Goal: Information Seeking & Learning: Find specific fact

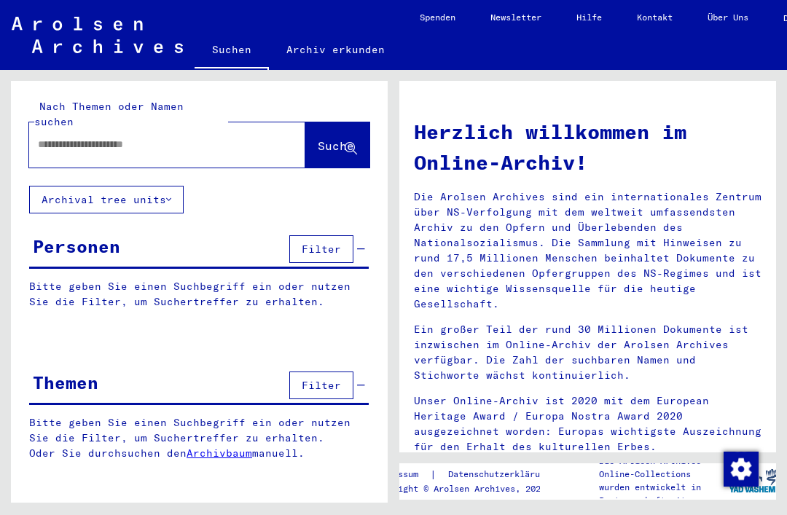
scroll to position [3, 0]
type input "*******"
click at [332, 138] on span "Suche" at bounding box center [336, 145] width 36 height 15
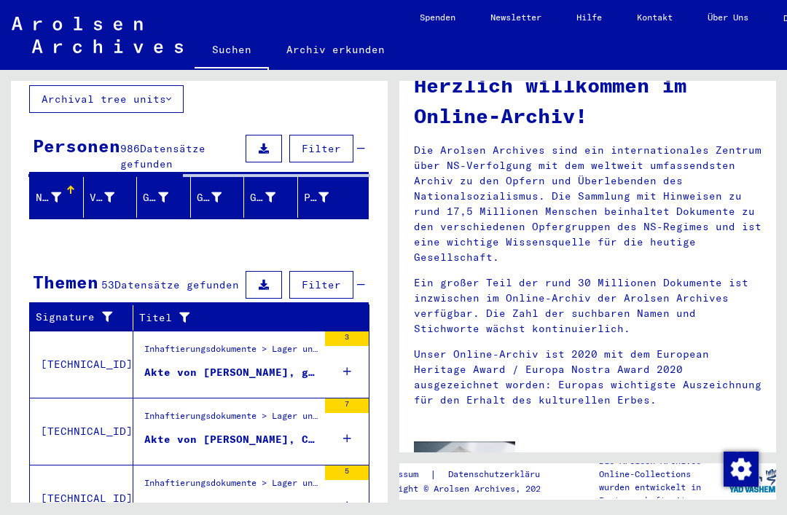
scroll to position [101, 0]
click at [157, 342] on div "Inhaftierungsdokumente > Lager und Ghettos > Konzentrationslager Mittelbau ([GE…" at bounding box center [230, 352] width 173 height 20
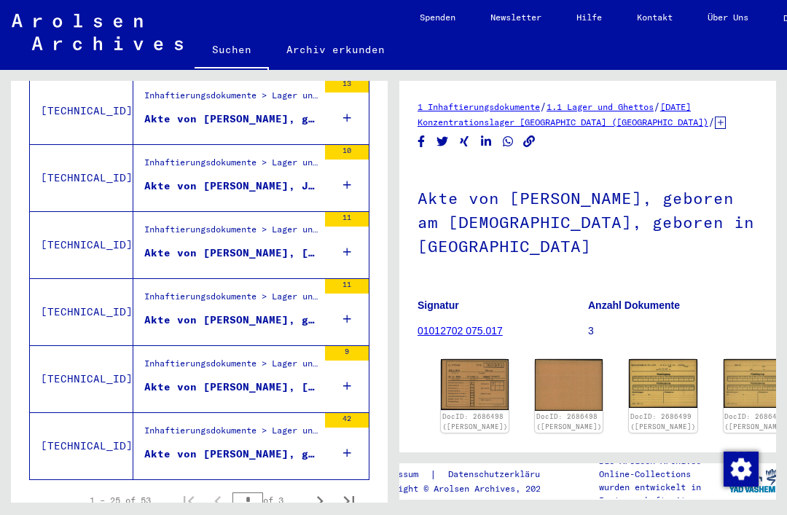
scroll to position [1581, 0]
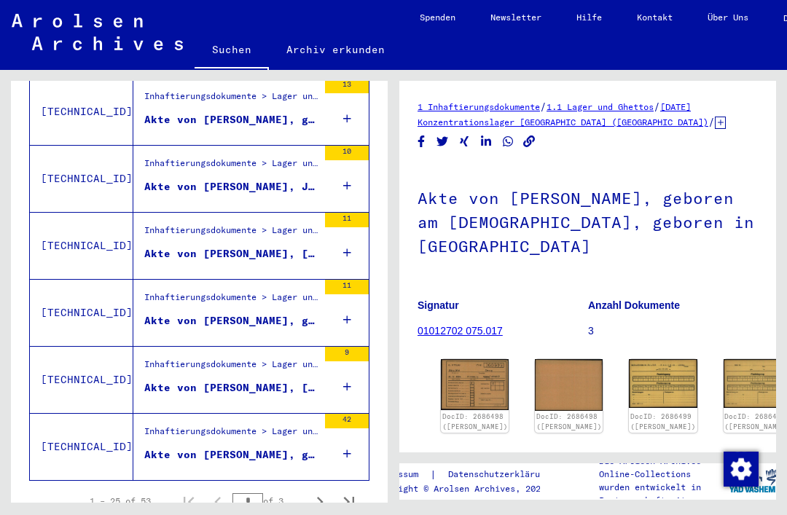
click at [320, 497] on icon "Next page" at bounding box center [320, 502] width 7 height 10
type input "*"
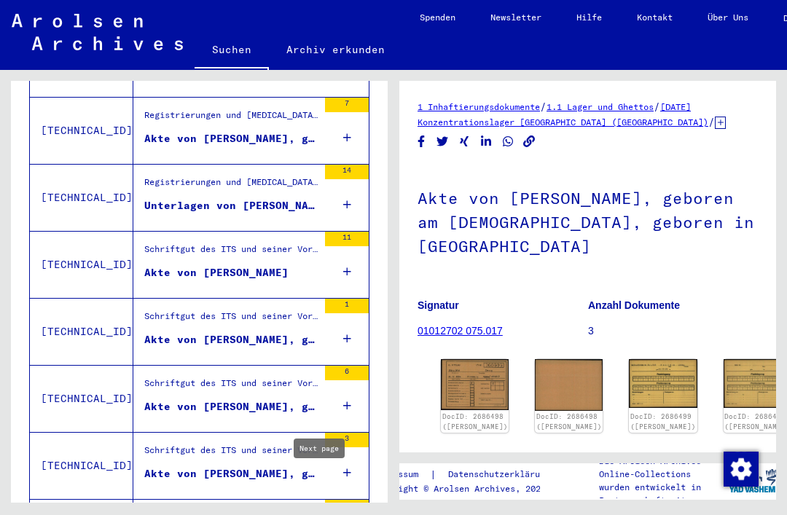
scroll to position [958, 0]
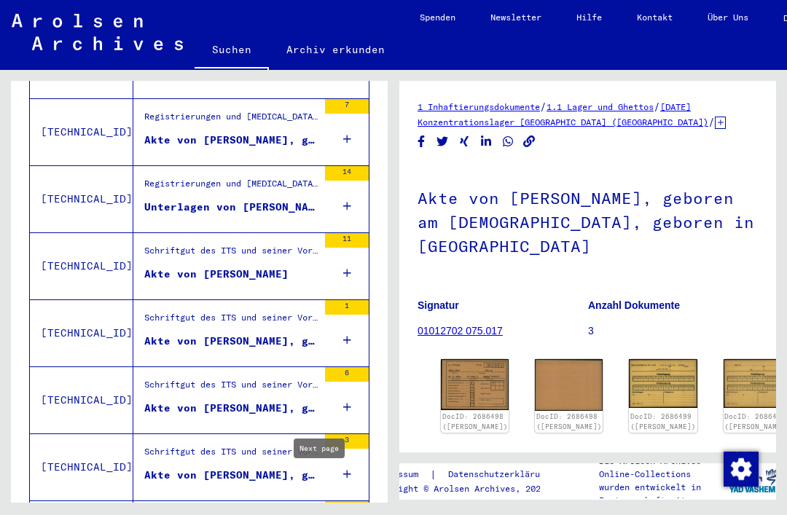
click at [157, 311] on div "Schriftgut des ITS und seiner Vorgänger > Bearbeitung von Anfragen > Suchvorgän…" at bounding box center [230, 321] width 173 height 20
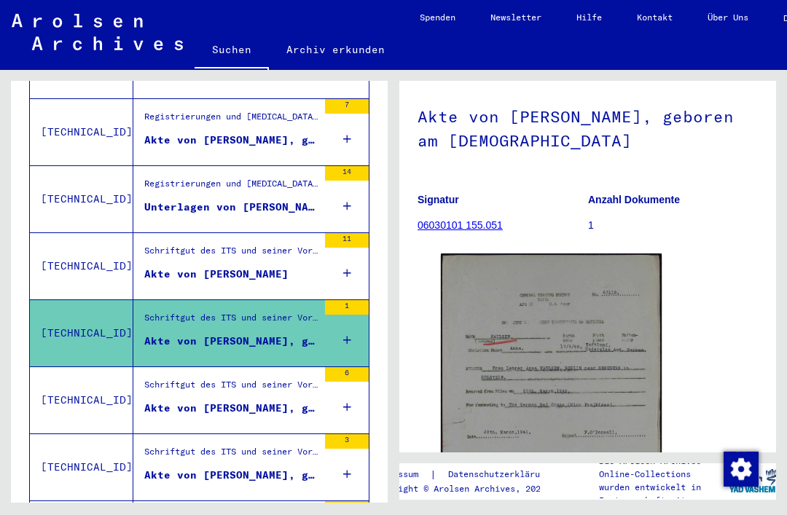
scroll to position [92, 0]
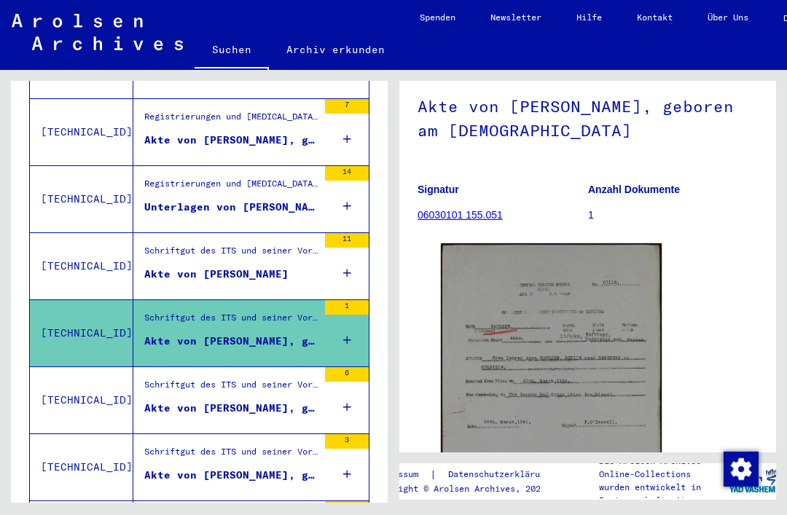
click at [597, 332] on img at bounding box center [551, 387] width 221 height 288
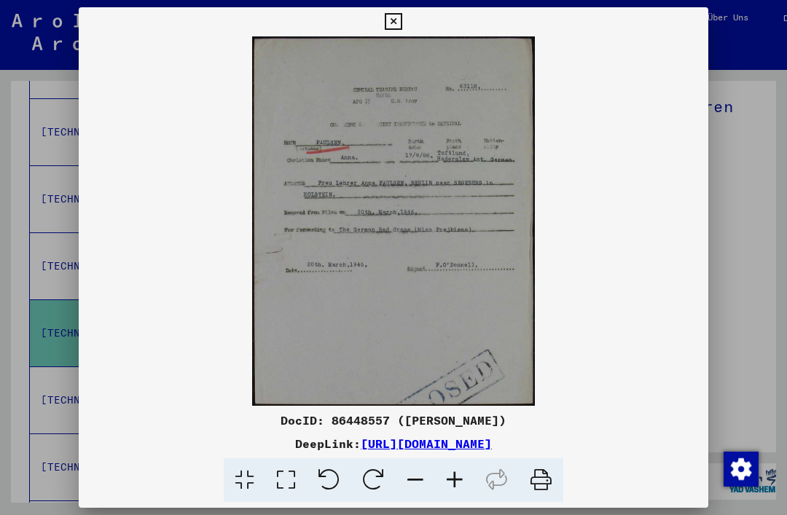
click at [401, 21] on icon at bounding box center [393, 21] width 17 height 17
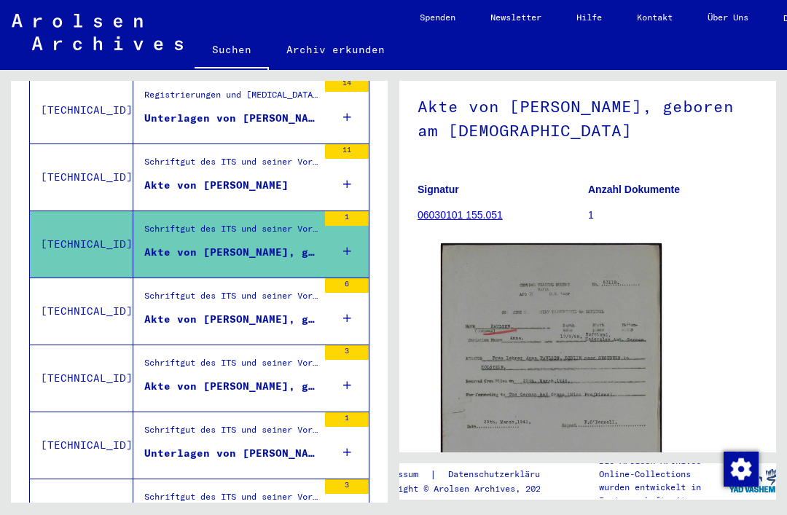
scroll to position [1200, 0]
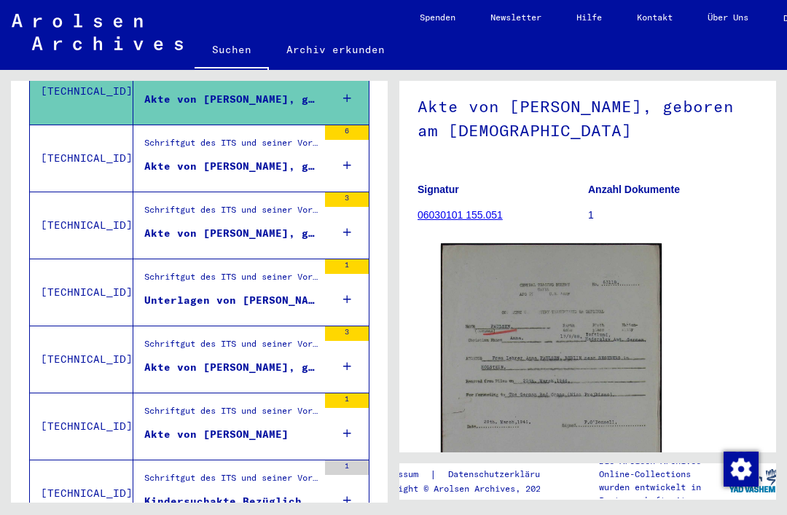
click at [166, 337] on div "Schriftgut des ITS und seiner Vorgänger > Bearbeitung von Anfragen > Suchvorgän…" at bounding box center [230, 347] width 173 height 20
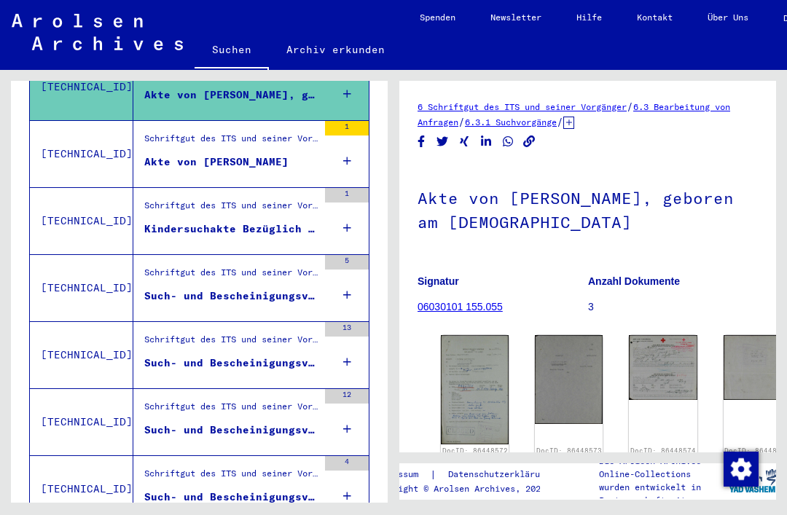
scroll to position [1471, 0]
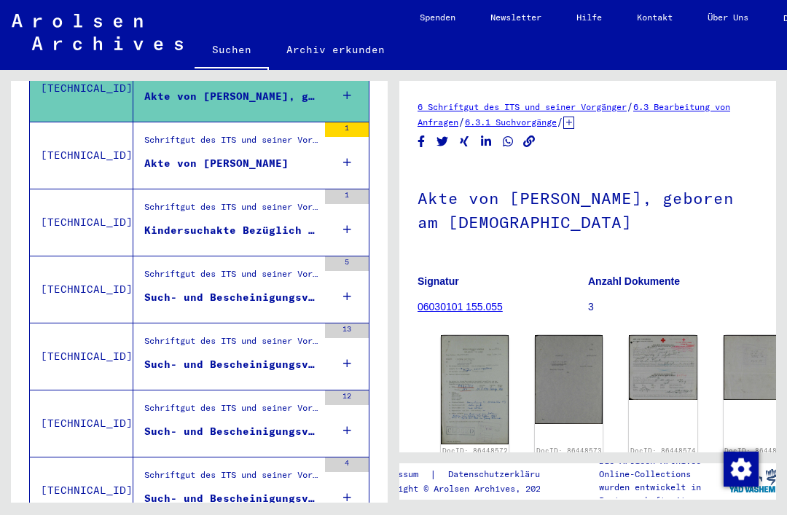
click at [176, 134] on div "Schriftgut des ITS und seiner Vorgänger > Bearbeitung von Anfragen > Suchvorgän…" at bounding box center [230, 143] width 173 height 20
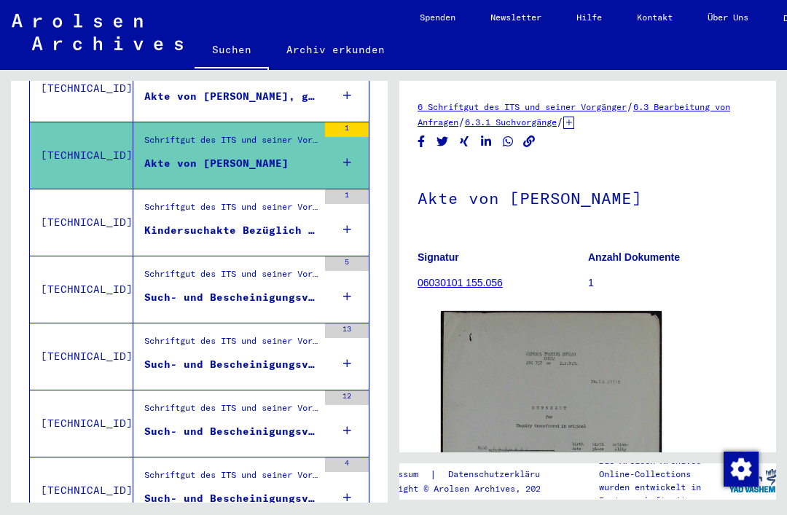
click at [576, 375] on img at bounding box center [551, 454] width 221 height 287
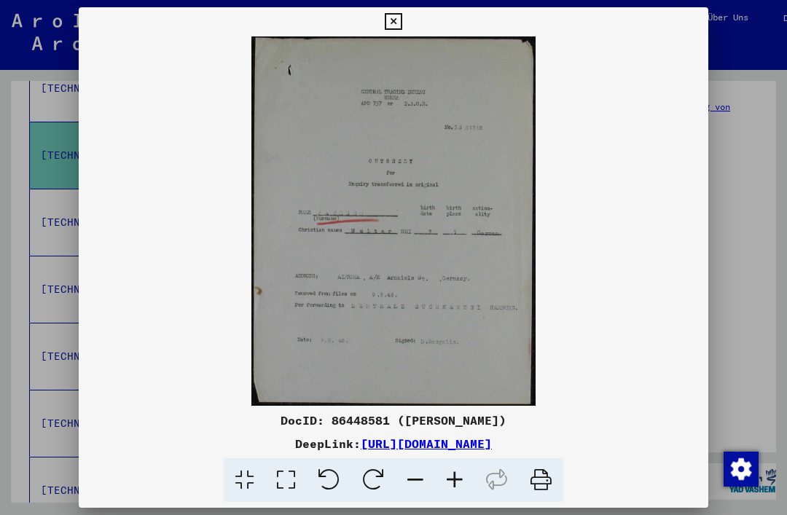
click at [731, 283] on div at bounding box center [393, 257] width 787 height 515
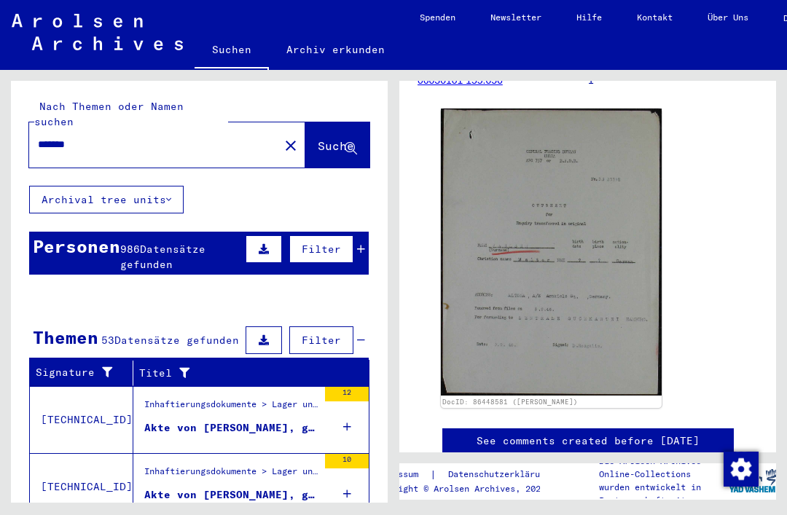
click at [120, 137] on input "*******" at bounding box center [154, 144] width 232 height 15
click at [282, 137] on mat-icon "close" at bounding box center [290, 145] width 17 height 17
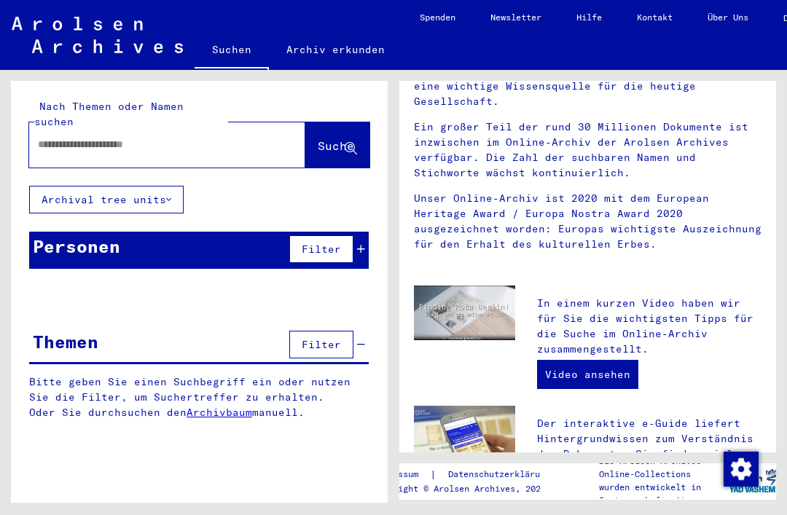
click at [238, 137] on input "text" at bounding box center [150, 144] width 224 height 15
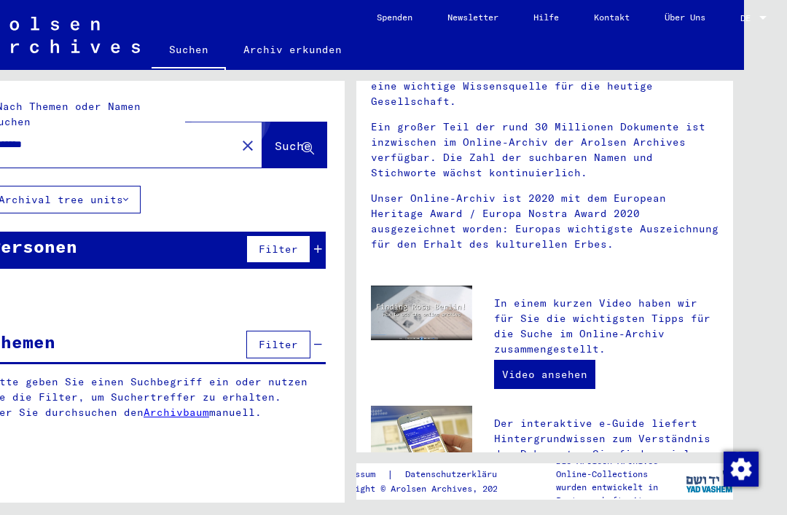
scroll to position [34, 50]
type input "*******"
click at [294, 122] on button "Suche" at bounding box center [294, 144] width 64 height 45
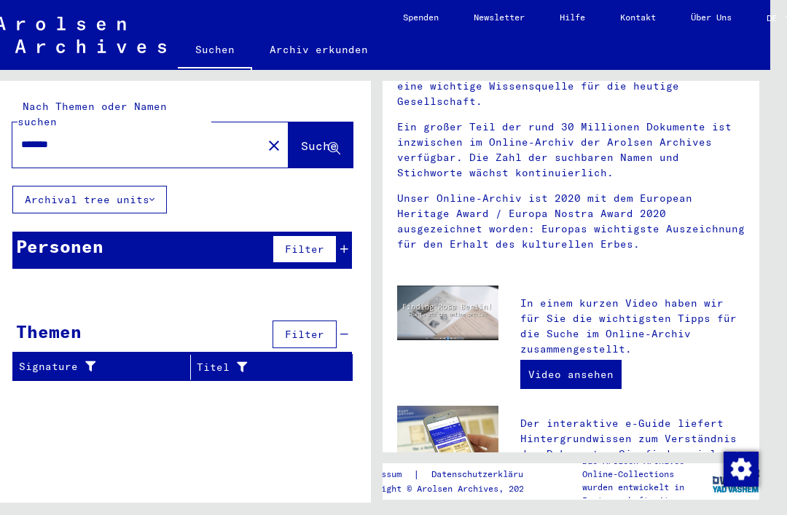
scroll to position [9, 23]
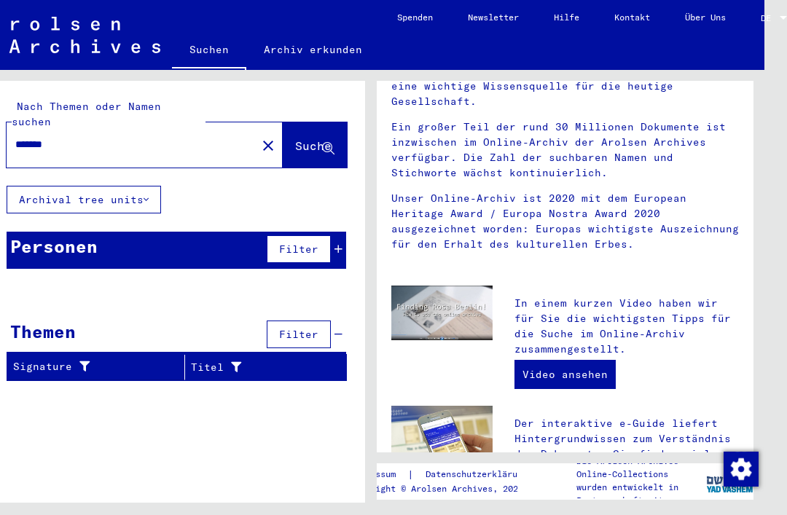
click at [71, 137] on input "*******" at bounding box center [127, 144] width 224 height 15
click at [259, 137] on mat-icon "close" at bounding box center [267, 145] width 17 height 17
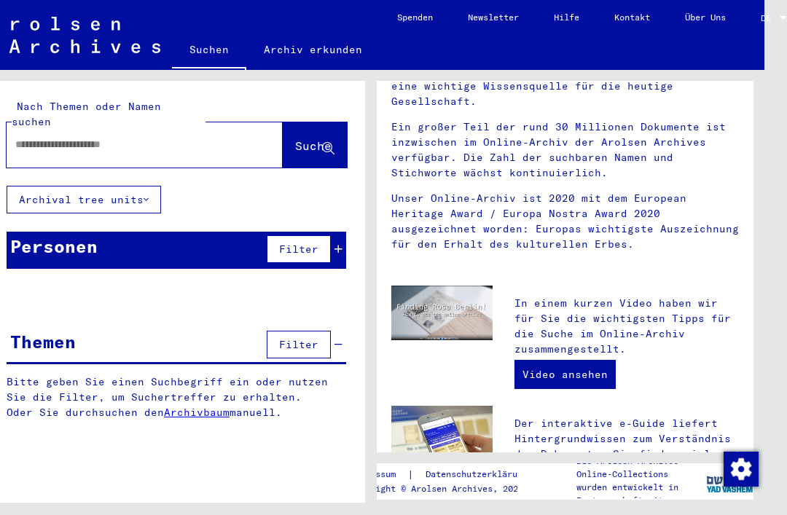
click at [206, 137] on input "text" at bounding box center [127, 144] width 224 height 15
type input "******"
click at [312, 138] on span "Suche" at bounding box center [313, 145] width 36 height 15
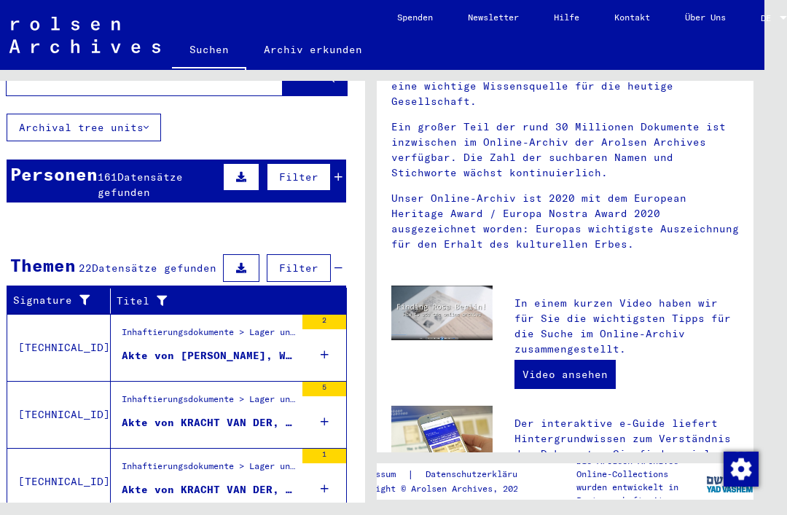
scroll to position [81, 0]
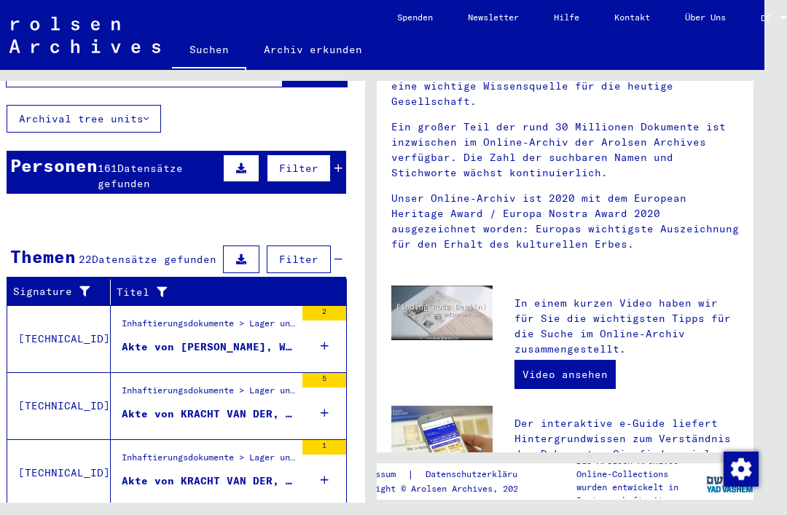
click at [140, 339] on div "Akte von [PERSON_NAME], W., geboren am [DEMOGRAPHIC_DATA]" at bounding box center [208, 346] width 173 height 15
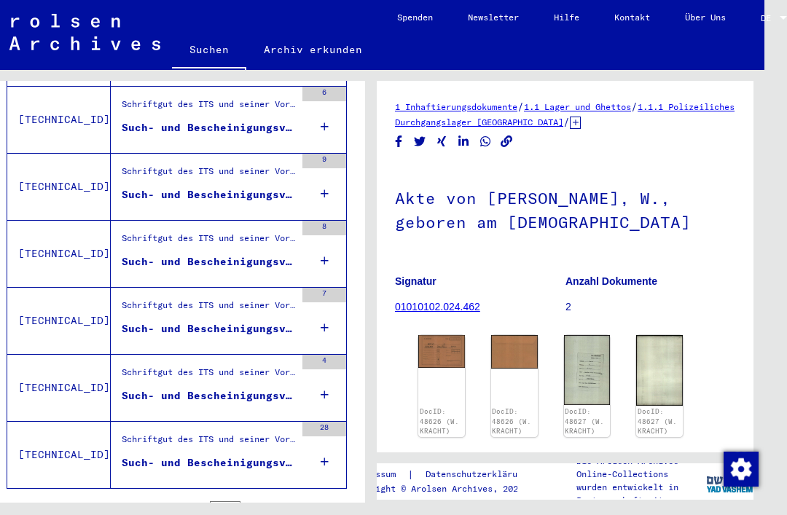
scroll to position [1367, 0]
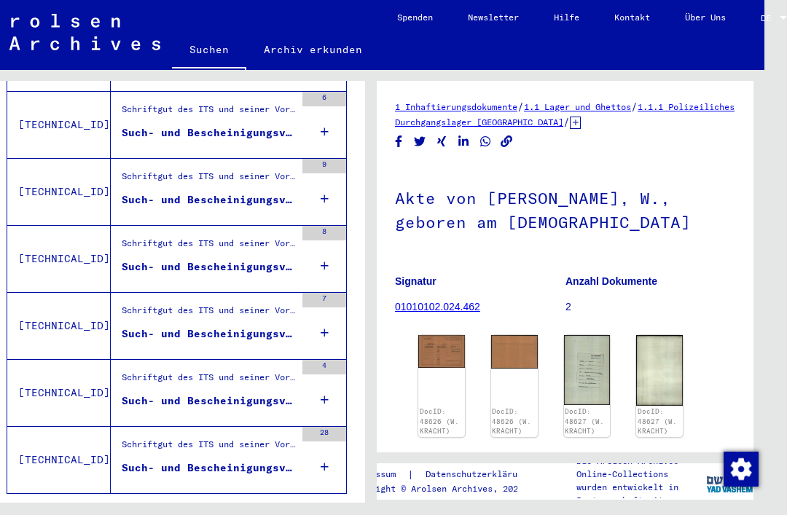
click at [127, 304] on figure "Schriftgut des ITS und seiner Vorgänger > Bearbeitung von Anfragen > Fallbezoge…" at bounding box center [208, 315] width 173 height 22
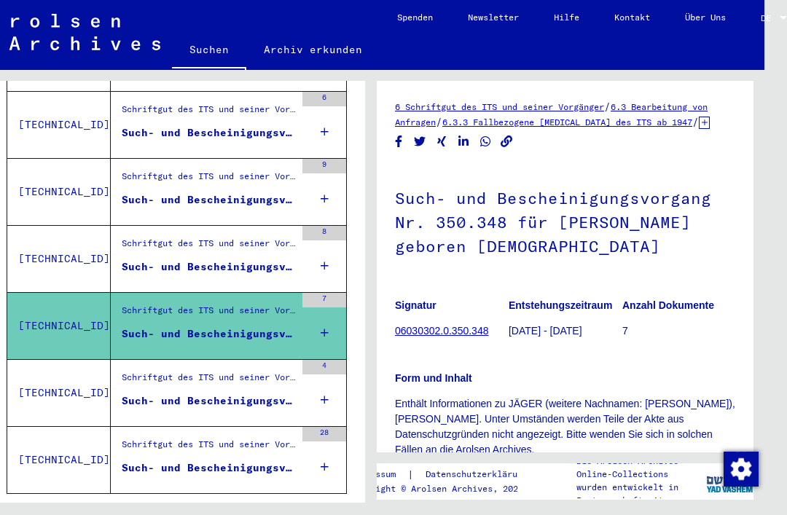
click at [170, 371] on div "Schriftgut des ITS und seiner Vorgänger > Bearbeitung von Anfragen > Fallbezoge…" at bounding box center [208, 381] width 173 height 20
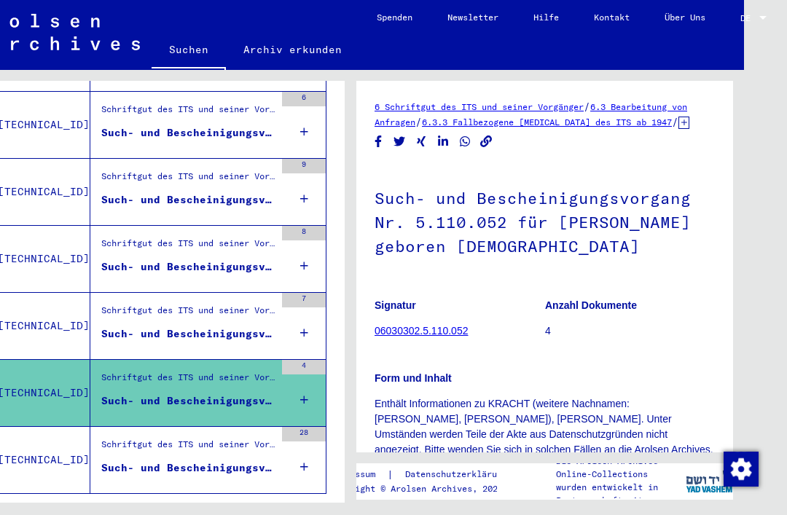
scroll to position [0, 50]
